Goal: Task Accomplishment & Management: Complete application form

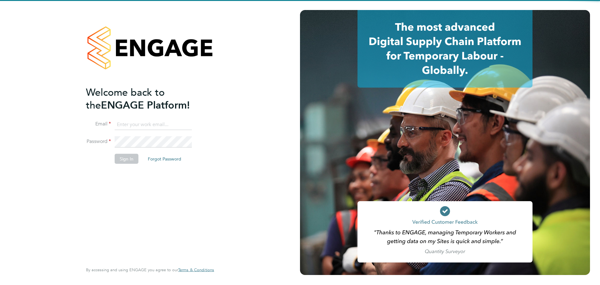
type input "Gurraj.Singh@vistry.co.uk"
click at [131, 184] on div "Welcome back to the ENGAGE Platform! Email Gurraj.Singh@vistry.co.uk Password S…" at bounding box center [147, 174] width 122 height 176
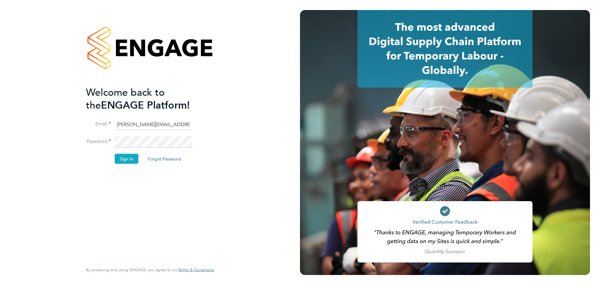
click at [126, 155] on button "Sign In" at bounding box center [127, 158] width 24 height 10
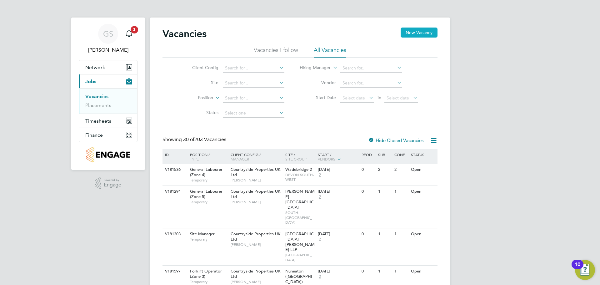
click at [415, 32] on button "New Vacancy" at bounding box center [419, 33] width 37 height 10
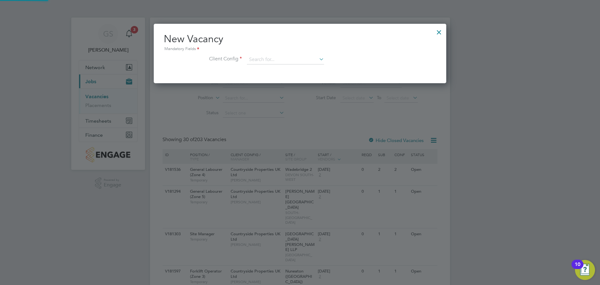
scroll to position [59, 293]
click at [263, 59] on input at bounding box center [285, 59] width 77 height 9
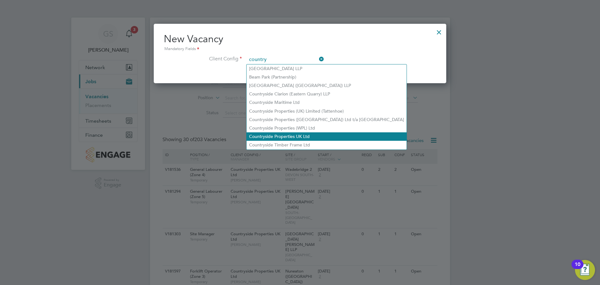
click at [293, 132] on li "Countryside Properties UK Ltd" at bounding box center [327, 136] width 160 height 8
type input "Countryside Properties UK Ltd"
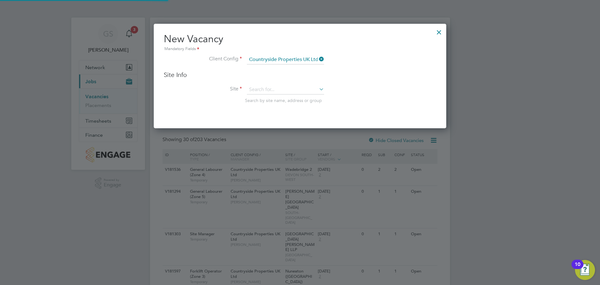
scroll to position [105, 293]
click at [269, 84] on div "Site Info Site Search by site name, address or group" at bounding box center [300, 93] width 273 height 45
click at [271, 91] on input at bounding box center [285, 89] width 77 height 9
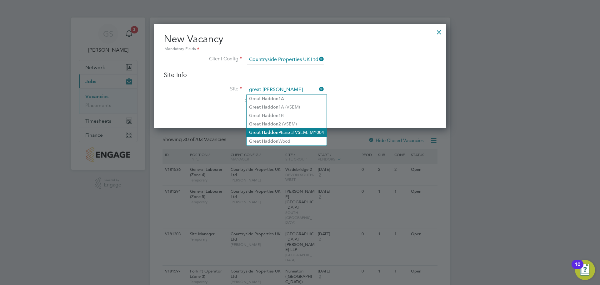
click at [289, 133] on li "Great Haddon Phase 3 VSEM, MY004" at bounding box center [287, 132] width 80 height 8
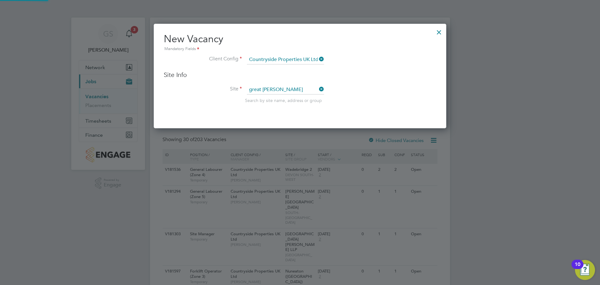
type input "Great Haddon Phase 3 VSEM, MY004"
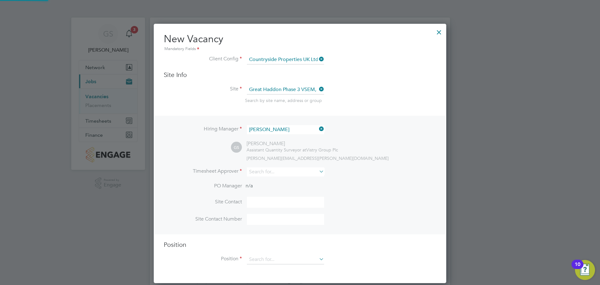
click at [394, 103] on li "Site [GEOGRAPHIC_DATA] Phase 3 VSEM, MY004 Search by site name, address or group" at bounding box center [300, 100] width 273 height 31
click at [269, 173] on input at bounding box center [285, 171] width 77 height 9
type input "p"
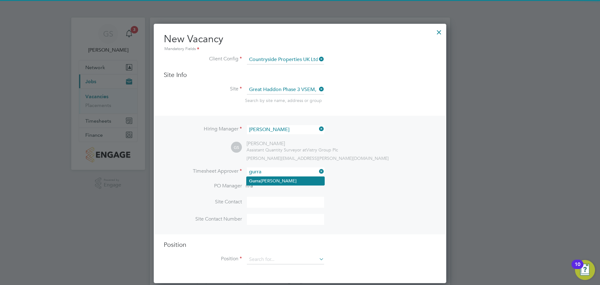
click at [270, 177] on li "[PERSON_NAME] j [PERSON_NAME]" at bounding box center [286, 181] width 78 height 8
type input "[PERSON_NAME]"
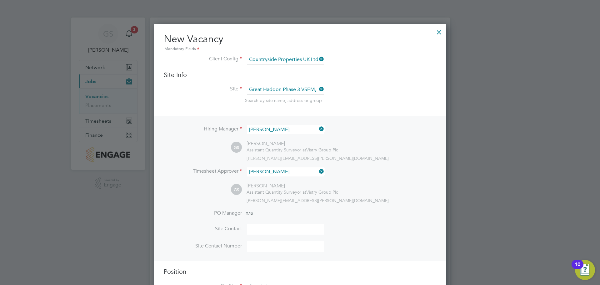
scroll to position [287, 293]
click at [271, 224] on li "PO Manager n/a" at bounding box center [300, 217] width 273 height 14
click at [270, 226] on input at bounding box center [285, 229] width 77 height 11
type input "[PERSON_NAME]"
drag, startPoint x: 245, startPoint y: 248, endPoint x: 262, endPoint y: 248, distance: 17.2
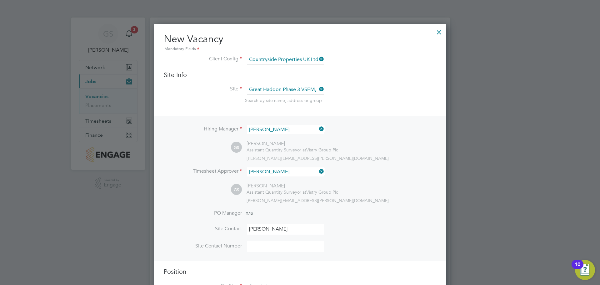
click at [245, 248] on li "Site Contact Number" at bounding box center [300, 249] width 273 height 17
click at [262, 248] on input at bounding box center [285, 246] width 77 height 11
paste input "07776996962"
type input "07776996962"
click at [415, 198] on div "[PERSON_NAME][EMAIL_ADDRESS][PERSON_NAME][DOMAIN_NAME]" at bounding box center [342, 201] width 190 height 6
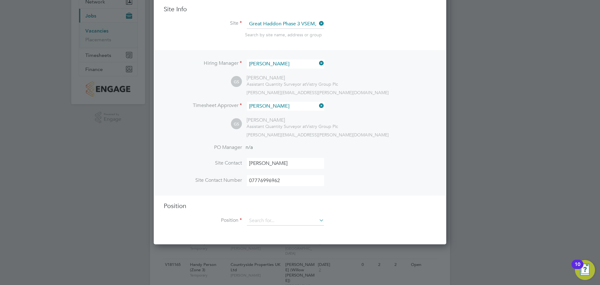
scroll to position [156, 0]
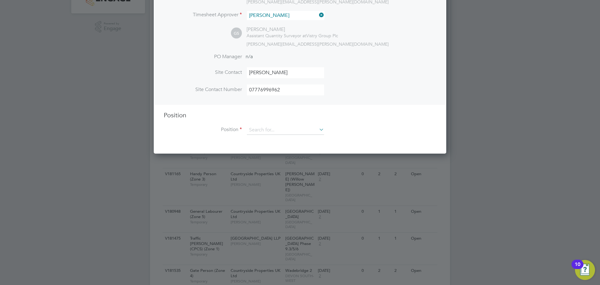
click at [261, 123] on div "Position Position" at bounding box center [300, 126] width 273 height 30
click at [264, 129] on input at bounding box center [285, 129] width 77 height 9
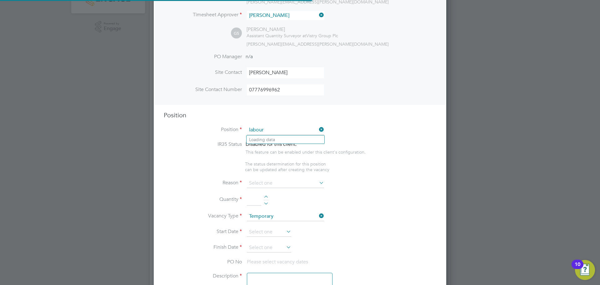
scroll to position [898, 293]
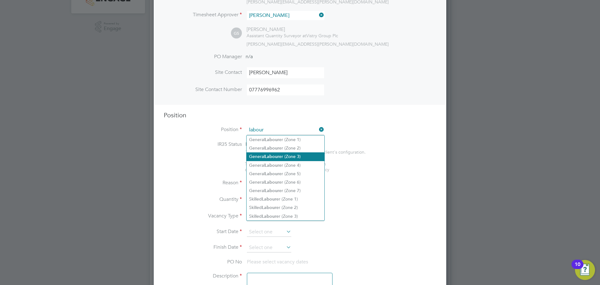
click at [286, 157] on li "General Labour er (Zone 3)" at bounding box center [286, 156] width 78 height 8
type input "General Labourer (Zone 3)"
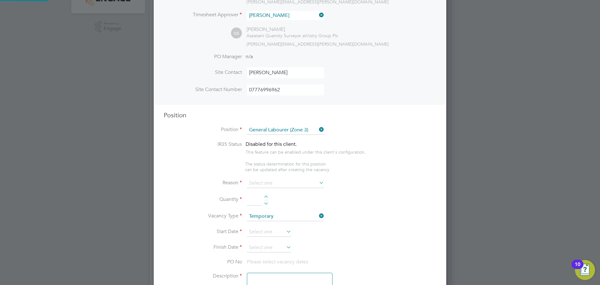
type textarea "- General labouring duties - Supporting the trades on site - Moving materials a…"
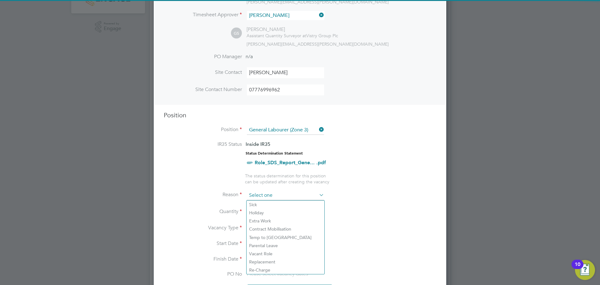
click at [302, 194] on input at bounding box center [285, 195] width 77 height 9
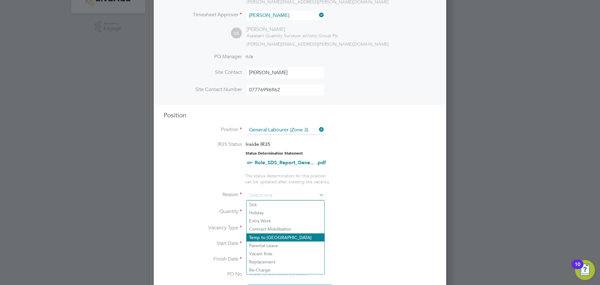
click at [289, 237] on li "Temp to [GEOGRAPHIC_DATA]" at bounding box center [286, 237] width 78 height 8
type input "Temp to [GEOGRAPHIC_DATA]"
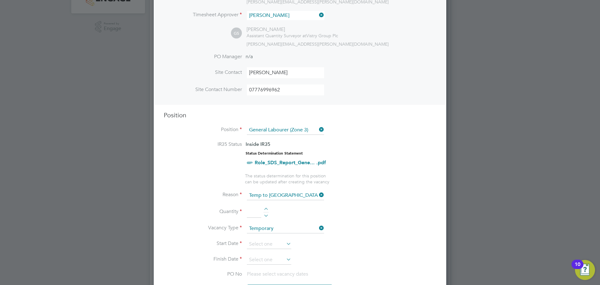
click at [268, 210] on div at bounding box center [266, 210] width 5 height 4
type input "1"
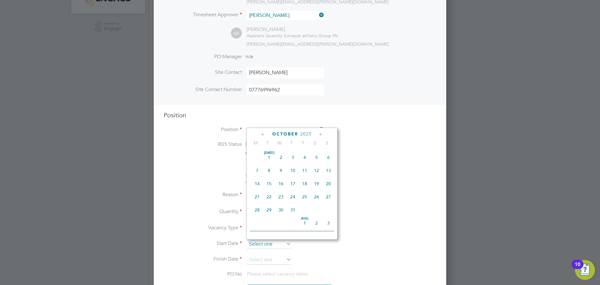
click at [274, 246] on input at bounding box center [269, 243] width 44 height 9
click at [257, 198] on span "6" at bounding box center [257, 192] width 12 height 12
type input "[DATE]"
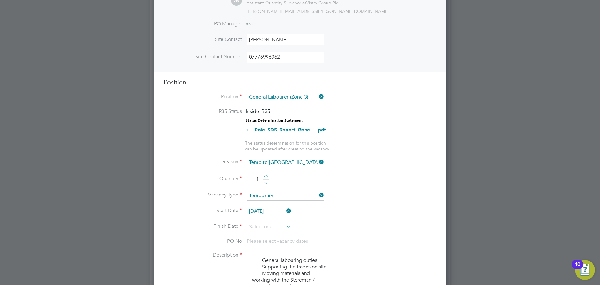
scroll to position [219, 0]
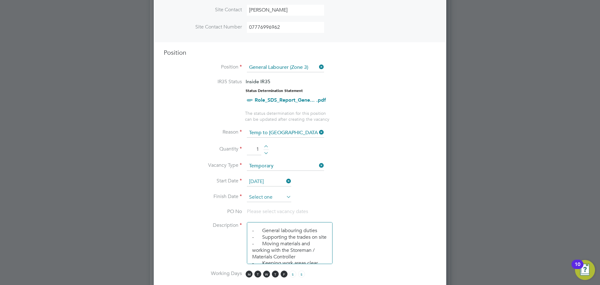
click at [262, 196] on input at bounding box center [269, 197] width 44 height 9
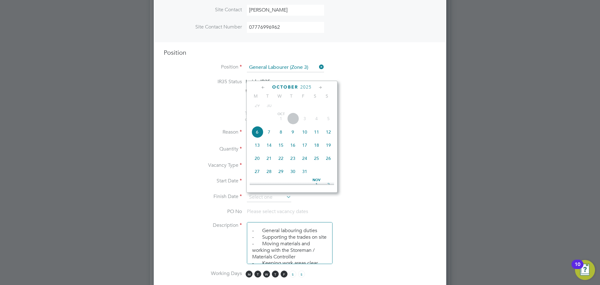
click at [304, 150] on span "17" at bounding box center [305, 145] width 12 height 12
type input "[DATE]"
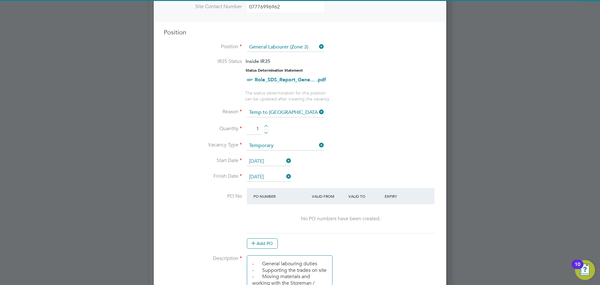
scroll to position [250, 0]
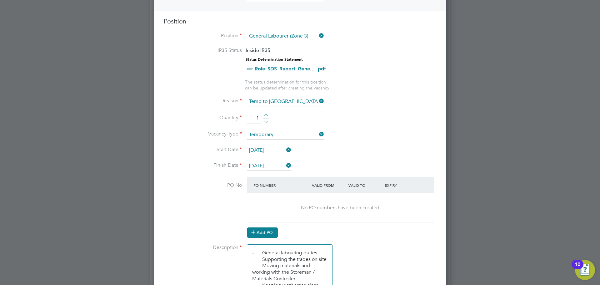
click at [264, 232] on button "Add PO" at bounding box center [262, 232] width 31 height 10
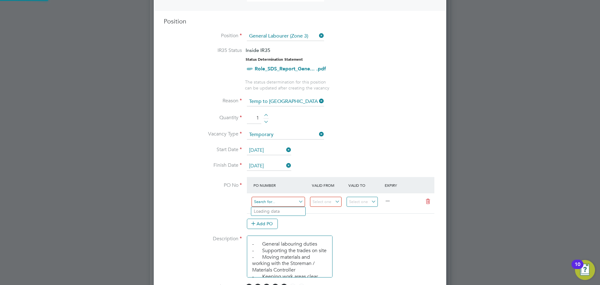
click at [264, 200] on input at bounding box center [278, 202] width 53 height 10
paste input "M-MY004/00016"
type input "M-MY004/00016"
click at [293, 219] on li "Use "M-MY004/00016"" at bounding box center [278, 219] width 54 height 8
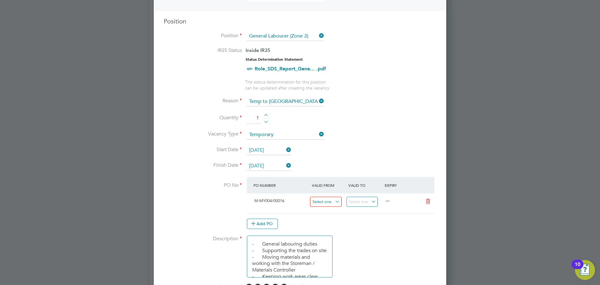
click at [328, 199] on input at bounding box center [326, 202] width 32 height 10
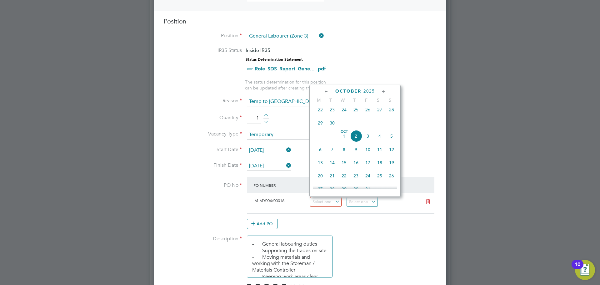
click at [321, 153] on span "6" at bounding box center [320, 149] width 12 height 12
type input "[DATE]"
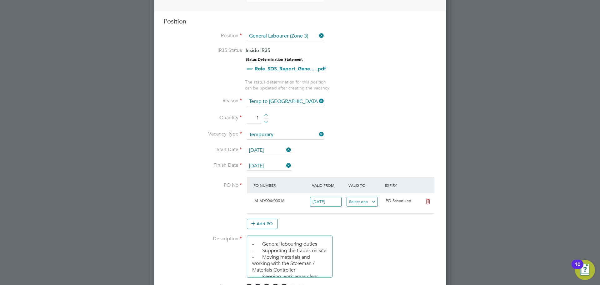
click at [357, 199] on input at bounding box center [363, 202] width 32 height 10
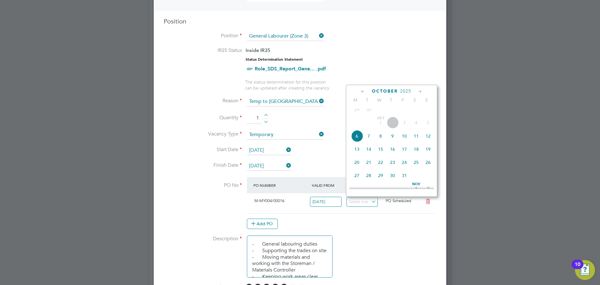
click at [413, 153] on span "18" at bounding box center [416, 149] width 12 height 12
type input "[DATE]"
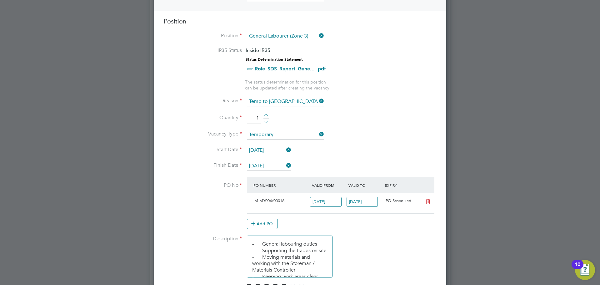
drag, startPoint x: 357, startPoint y: 221, endPoint x: 365, endPoint y: 217, distance: 8.1
click at [358, 221] on div "Add PO" at bounding box center [341, 224] width 188 height 10
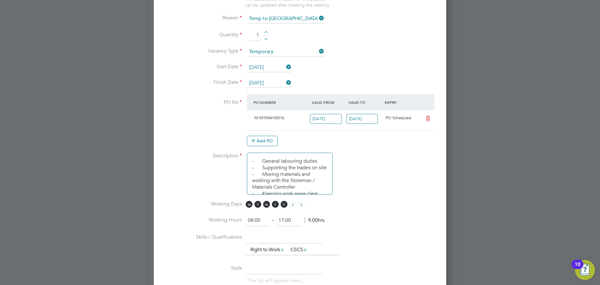
scroll to position [344, 0]
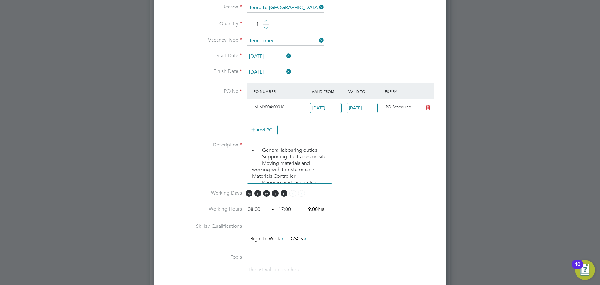
click at [258, 208] on input "08:00" at bounding box center [258, 209] width 24 height 11
click at [284, 209] on input "17:00" at bounding box center [288, 209] width 24 height 11
click at [257, 209] on input "08:00" at bounding box center [258, 209] width 24 height 11
type input "08:30"
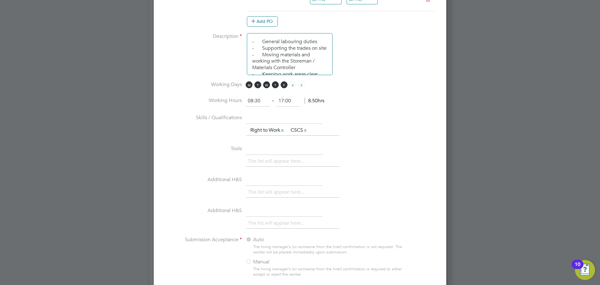
scroll to position [453, 0]
click at [284, 102] on input "17:00" at bounding box center [288, 100] width 24 height 11
click at [288, 100] on input "16:00" at bounding box center [288, 100] width 24 height 11
type input "16:30"
click at [398, 121] on li "Skills / Qualifications The list will appear here... Right to Work x CSCS x" at bounding box center [300, 127] width 273 height 31
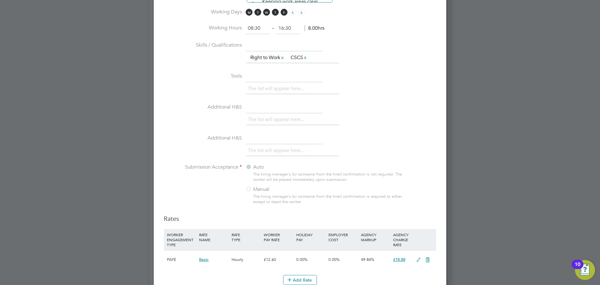
scroll to position [641, 0]
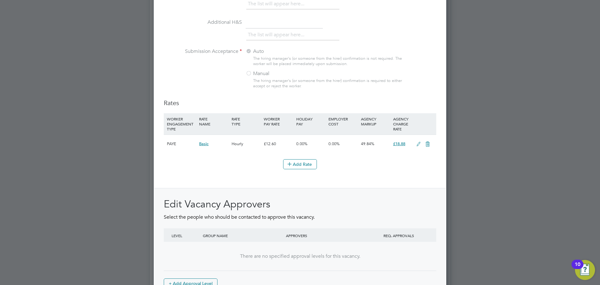
click at [420, 145] on icon at bounding box center [419, 144] width 8 height 5
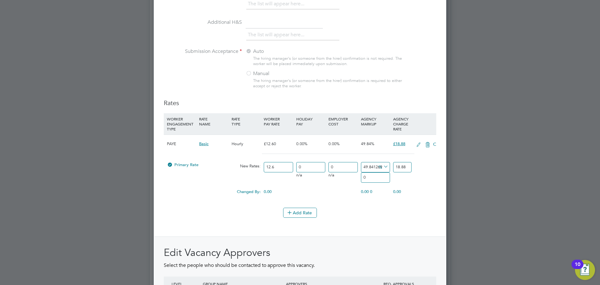
scroll to position [982, 293]
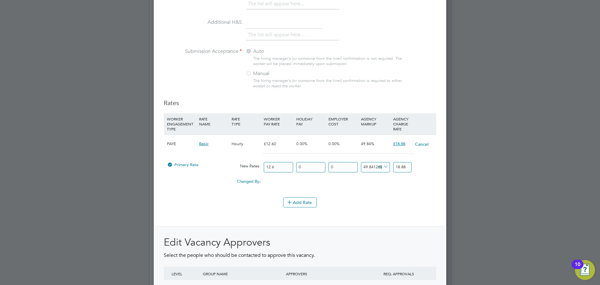
click at [403, 167] on input "18.88" at bounding box center [402, 167] width 18 height 10
type input "49.20634920634921"
type input "18.8"
type input "46.666666666666664"
type input "18.48"
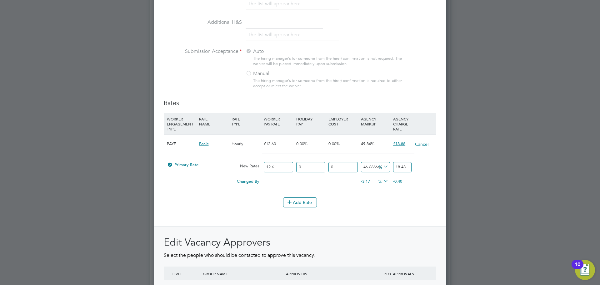
click at [321, 195] on li "WORKER ENGAGEMENT TYPE RATE NAME RATE TYPE WORKER PAY RATE HOLIDAY PAY EMPLOYER…" at bounding box center [300, 155] width 273 height 84
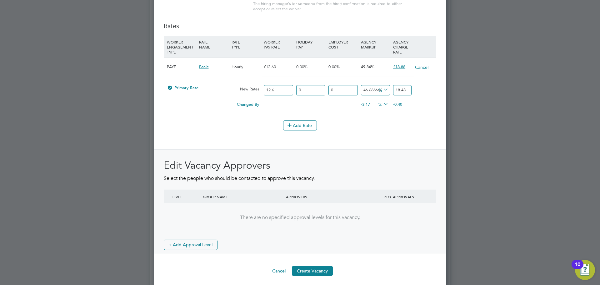
scroll to position [721, 0]
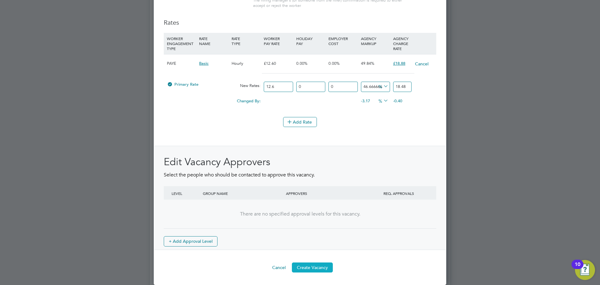
click at [323, 268] on button "Create Vacancy" at bounding box center [312, 267] width 41 height 10
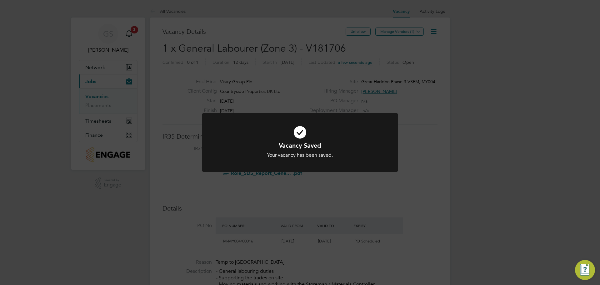
click at [344, 206] on div "Vacancy Saved Your vacancy has been saved. Cancel Okay" at bounding box center [300, 142] width 600 height 285
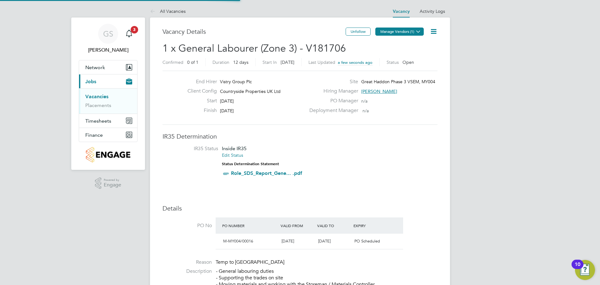
click at [412, 28] on button "Manage Vendors (1)" at bounding box center [399, 32] width 48 height 8
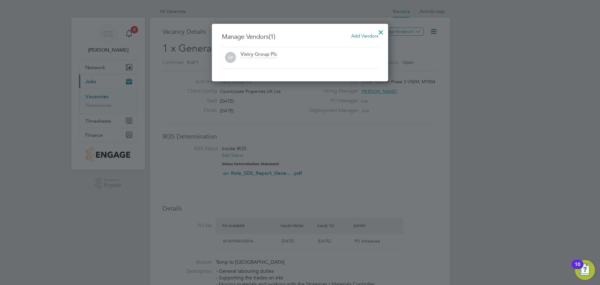
scroll to position [58, 177]
click at [367, 37] on span "Add Vendors" at bounding box center [364, 36] width 27 height 6
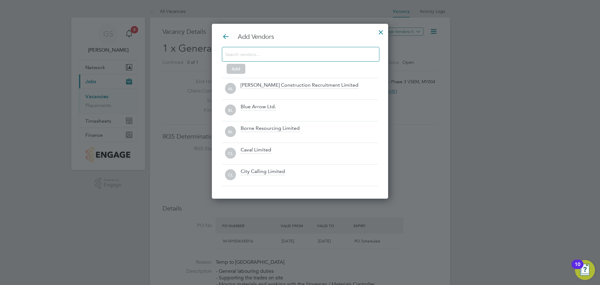
scroll to position [175, 177]
click at [303, 56] on input at bounding box center [295, 54] width 141 height 8
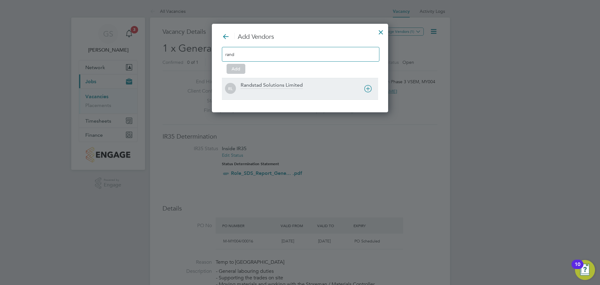
type input "rand"
click at [296, 92] on div at bounding box center [310, 93] width 138 height 6
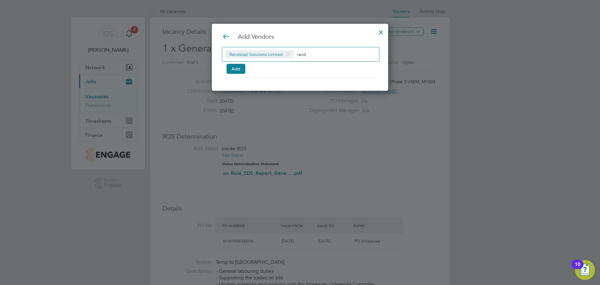
scroll to position [68, 177]
click at [242, 72] on button "Add" at bounding box center [236, 69] width 19 height 10
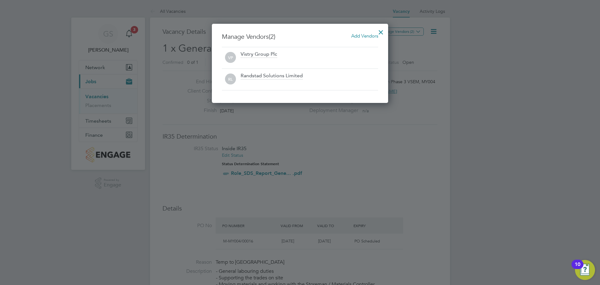
click at [382, 33] on div at bounding box center [380, 30] width 11 height 11
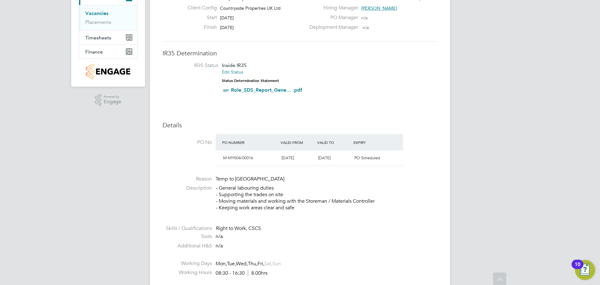
scroll to position [0, 0]
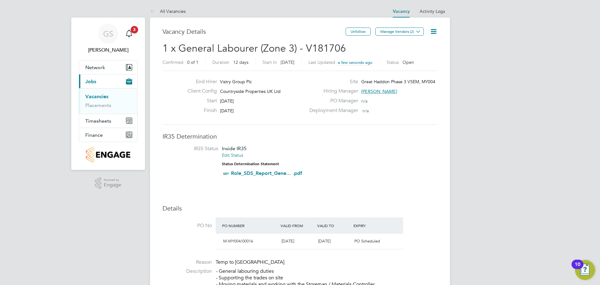
click at [398, 170] on li "IR35 Status Inside IR35 Edit Status Status Determination Statement Role_SDS_Rep…" at bounding box center [300, 162] width 263 height 34
click at [411, 28] on button "Manage Vendors (2)" at bounding box center [399, 32] width 48 height 8
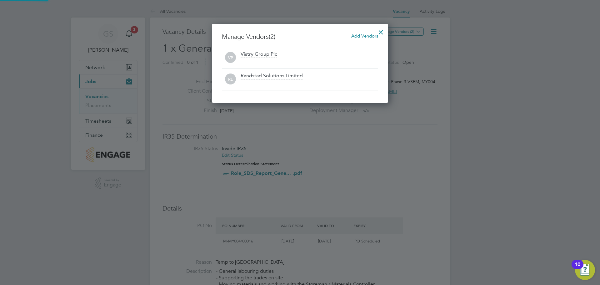
scroll to position [79, 177]
click at [476, 90] on div at bounding box center [300, 142] width 600 height 285
